Goal: Information Seeking & Learning: Learn about a topic

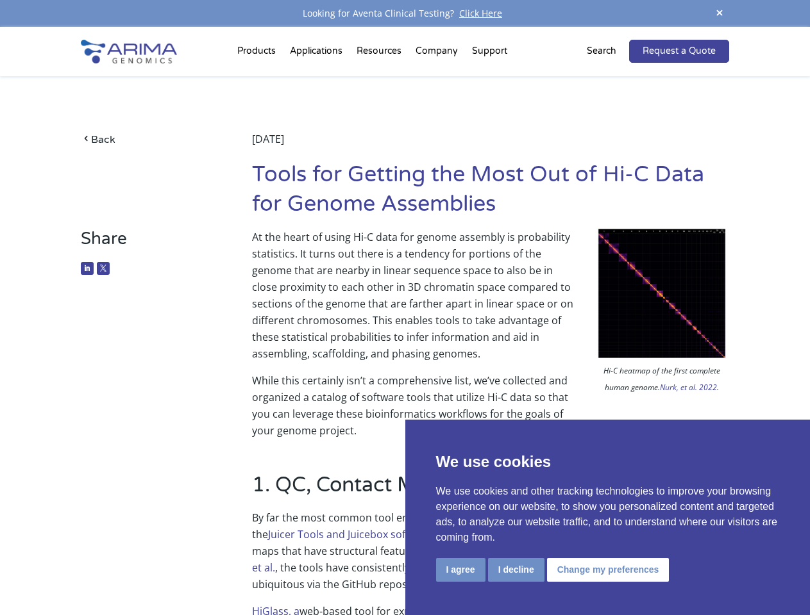
click at [404, 308] on p "At the heart of using Hi-C data for genome assembly is probability statistics. …" at bounding box center [490, 301] width 477 height 144
click at [460, 570] on button "I agree" at bounding box center [460, 570] width 49 height 24
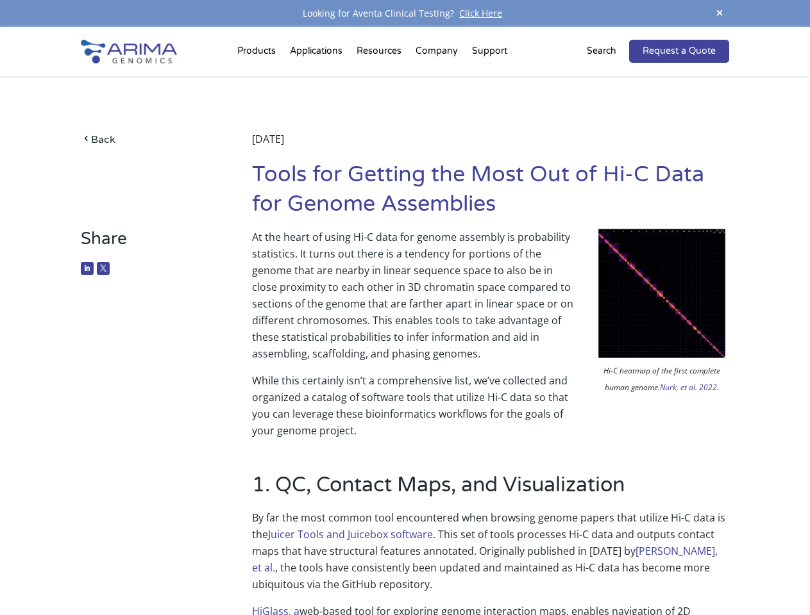
click at [515, 570] on p "By far the most common tool encountered when browsing genome papers that utiliz…" at bounding box center [490, 557] width 477 height 94
click at [606, 570] on p "By far the most common tool encountered when browsing genome papers that utiliz…" at bounding box center [490, 557] width 477 height 94
click at [719, 13] on span at bounding box center [719, 13] width 19 height 17
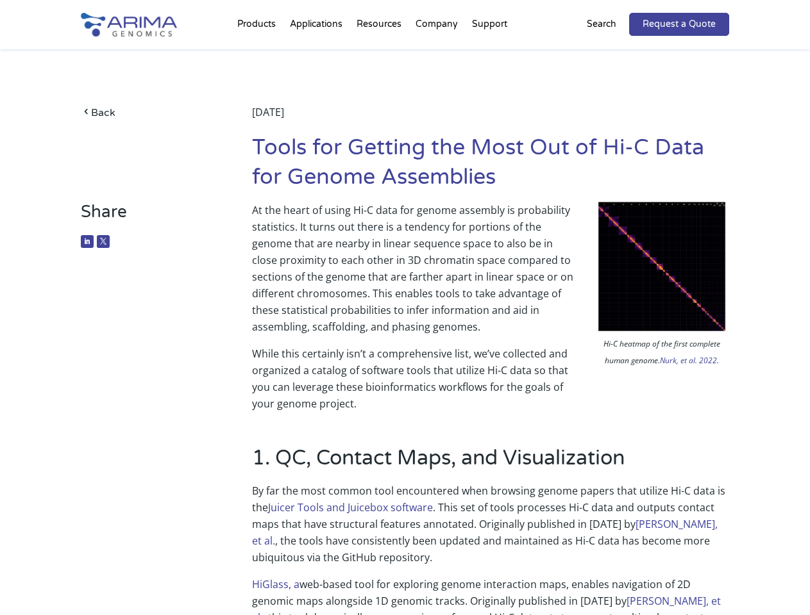
click at [404, 321] on p "At the heart of using Hi-C data for genome assembly is probability statistics. …" at bounding box center [490, 274] width 477 height 144
click at [258, 54] on div "Back [DATE] Tools for Getting the Most Out of Hi-C Data for Genome Assemblies" at bounding box center [404, 125] width 647 height 153
click at [380, 54] on div "Back [DATE] Tools for Getting the Most Out of Hi-C Data for Genome Assemblies" at bounding box center [404, 125] width 647 height 153
click at [437, 54] on div "Back [DATE] Tools for Getting the Most Out of Hi-C Data for Genome Assemblies" at bounding box center [404, 125] width 647 height 153
click at [489, 54] on div "Back [DATE] Tools for Getting the Most Out of Hi-C Data for Genome Assemblies" at bounding box center [404, 125] width 647 height 153
